Goal: Find specific page/section: Find specific page/section

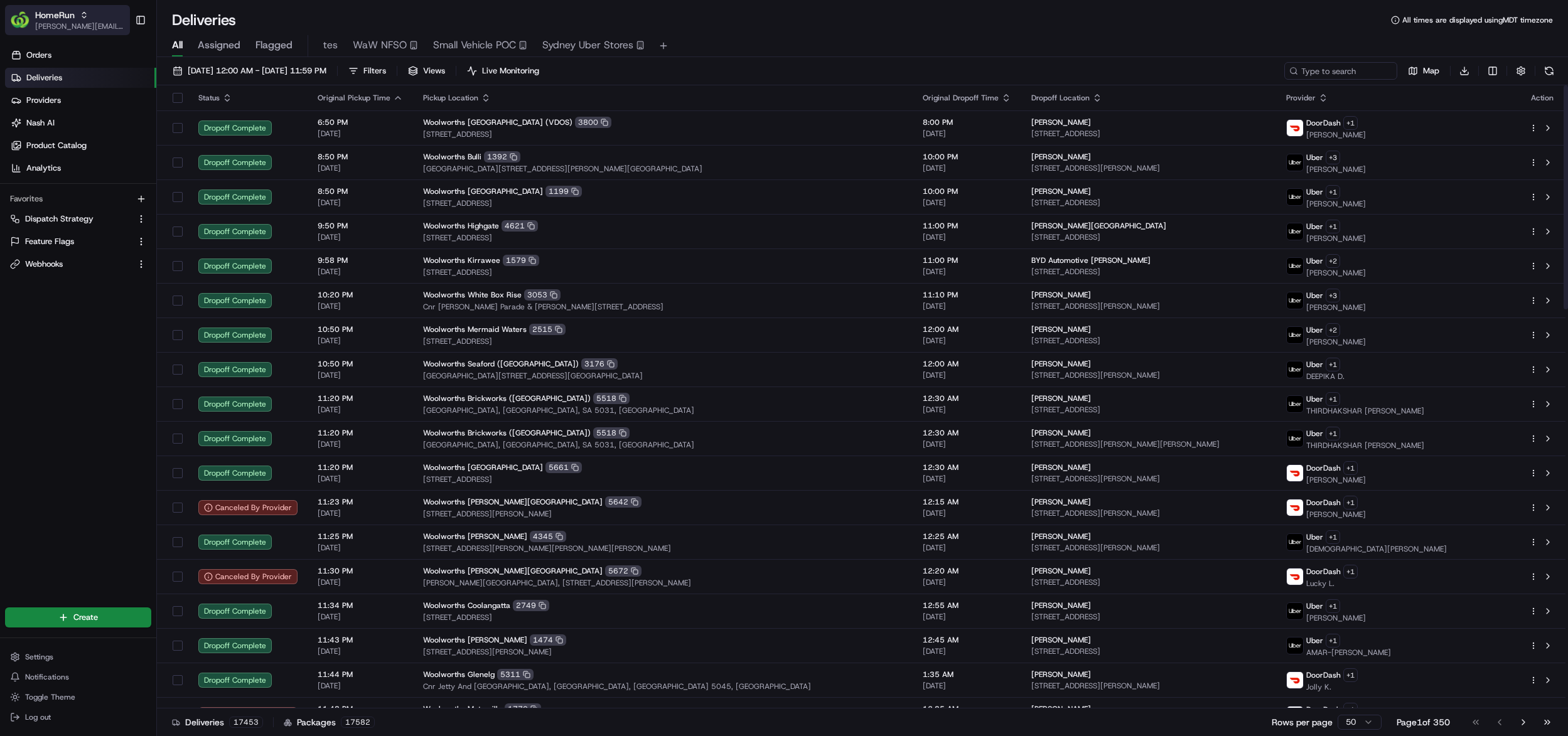
click at [73, 17] on span "HomeRun" at bounding box center [55, 15] width 40 height 12
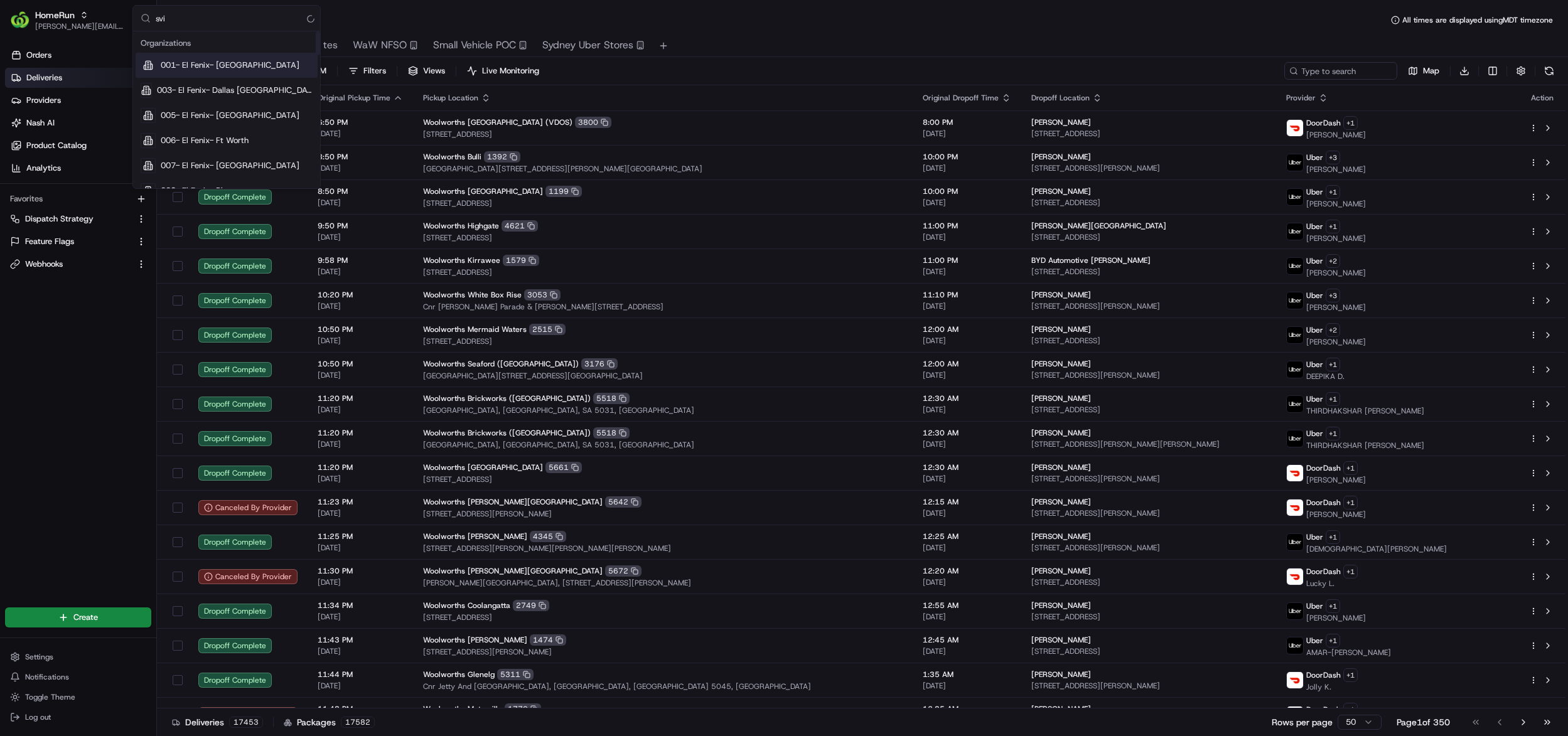
type input "svix"
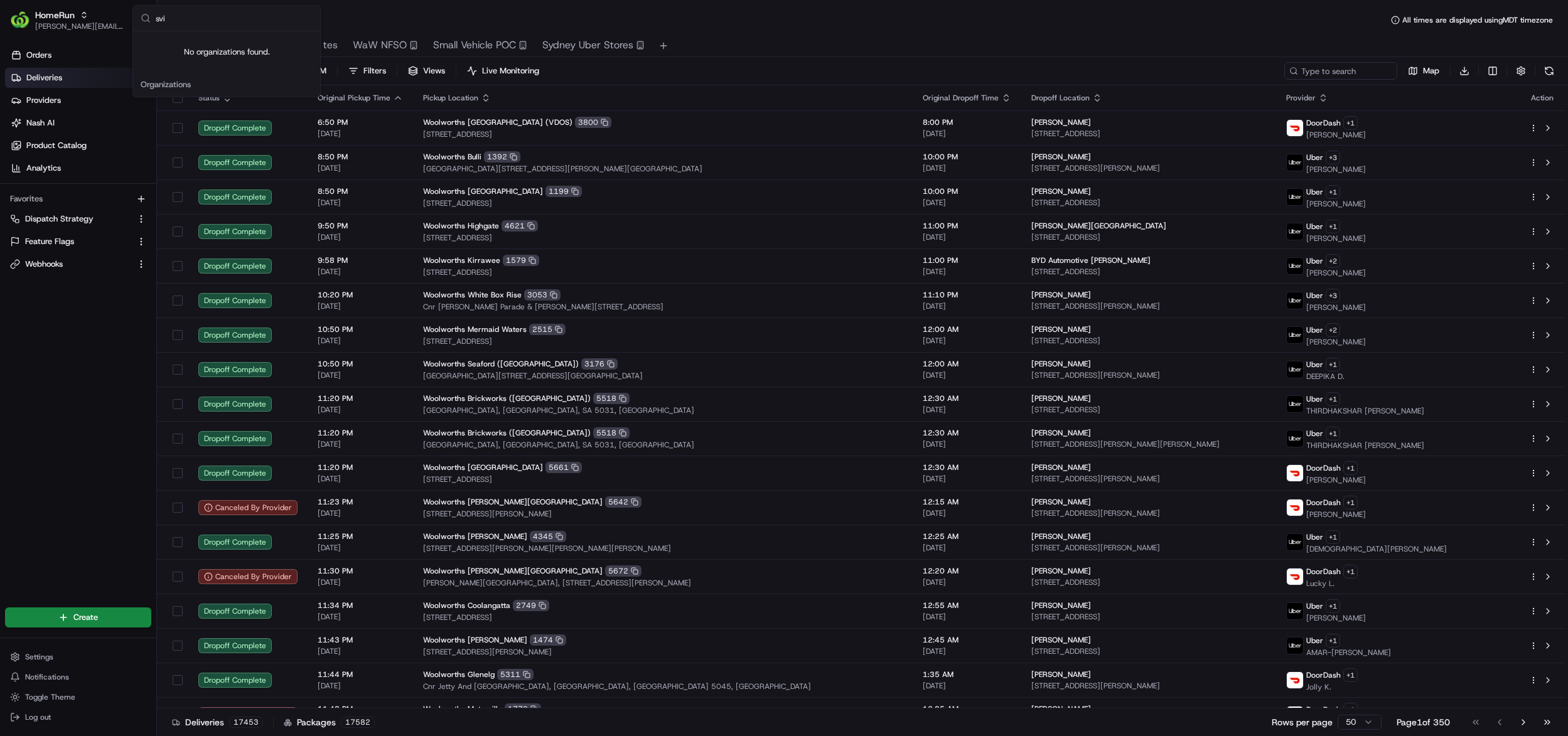
type input "svix"
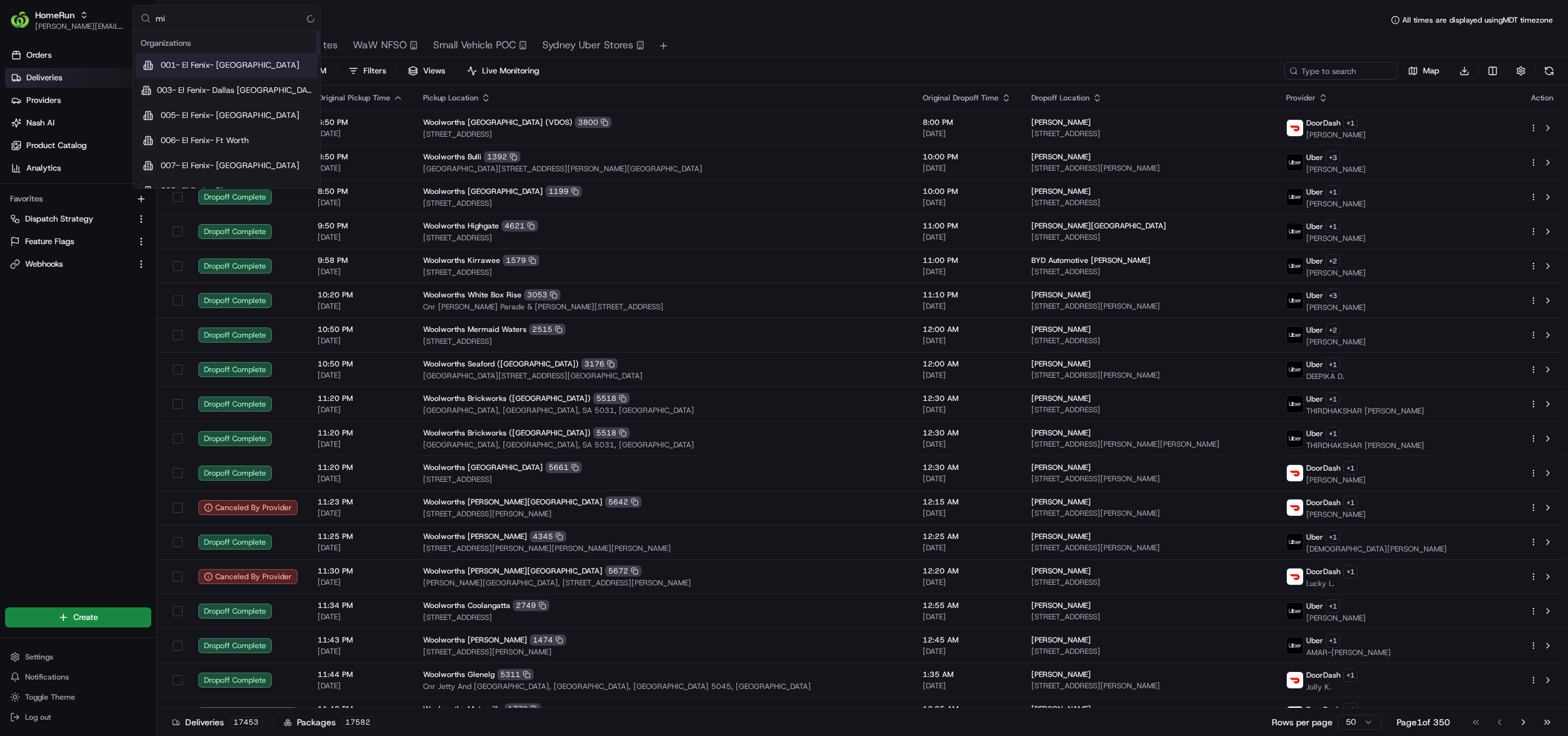
type input "mi"
